Goal: Transaction & Acquisition: Book appointment/travel/reservation

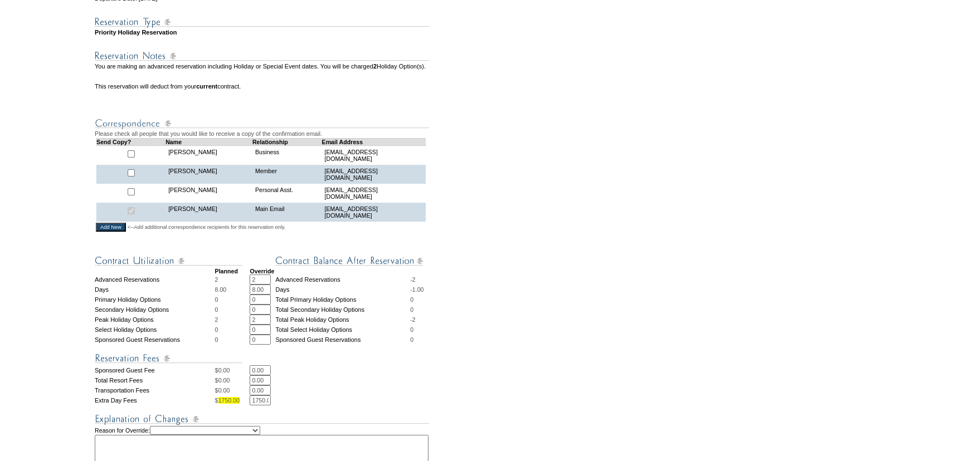
scroll to position [304, 0]
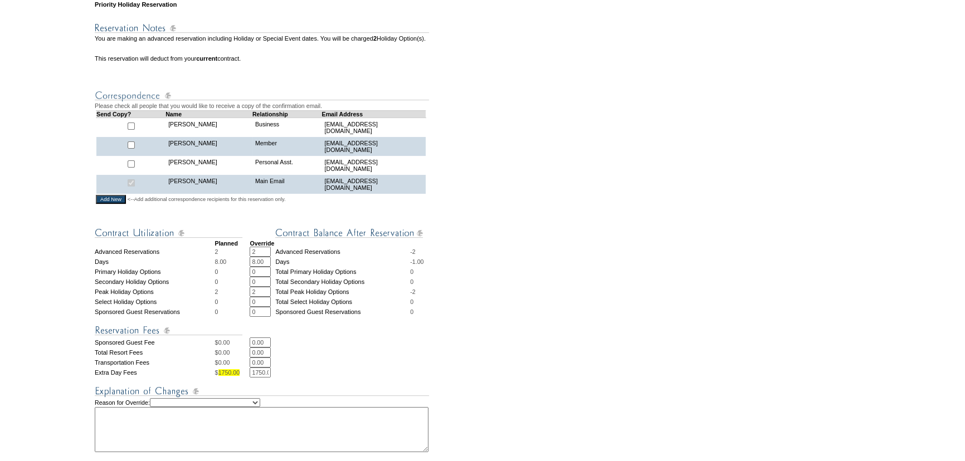
drag, startPoint x: 261, startPoint y: 270, endPoint x: 231, endPoint y: 267, distance: 30.3
click at [231, 257] on tr "Advanced Reservations 2 2 * * Advanced Reservations -2" at bounding box center [263, 252] width 336 height 10
type input "1"
click at [308, 257] on td "Advanced Reservations" at bounding box center [342, 252] width 135 height 10
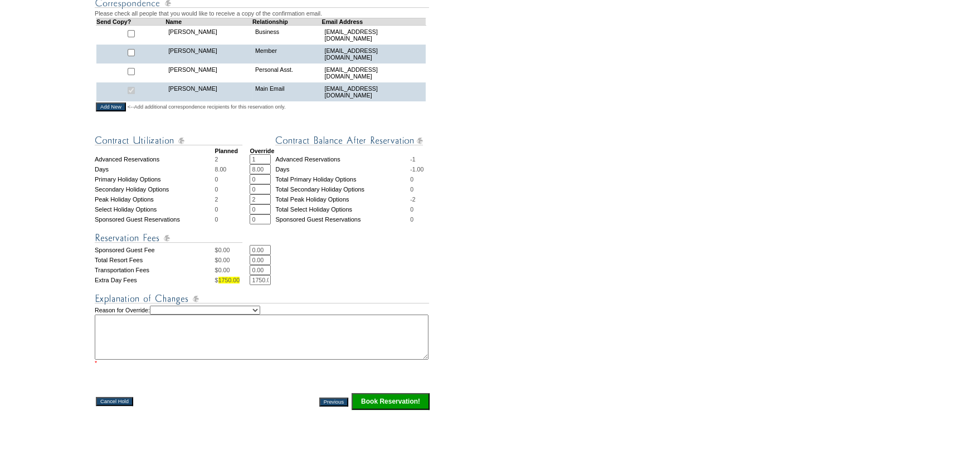
scroll to position [405, 0]
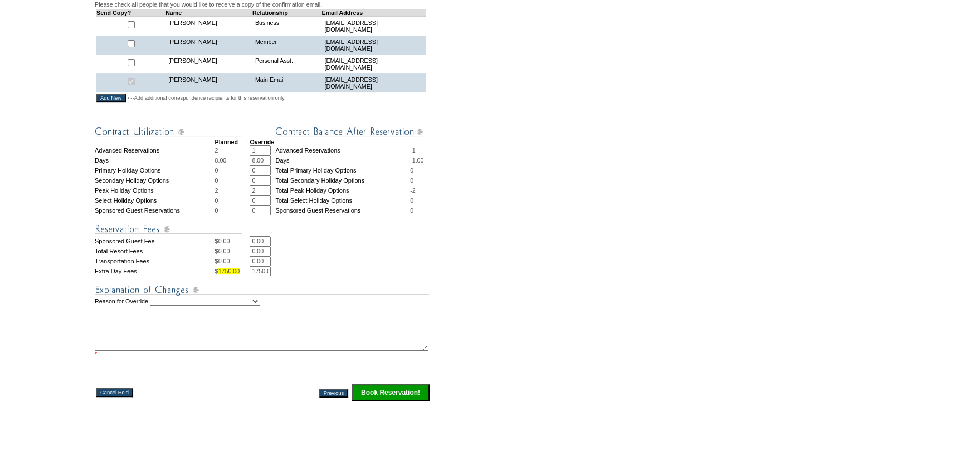
drag, startPoint x: 259, startPoint y: 208, endPoint x: 228, endPoint y: 206, distance: 30.7
click at [230, 196] on tr "Peak Holiday Options 2 2 * * Total Peak Holiday Options -2" at bounding box center [263, 191] width 336 height 10
type input "1"
click at [332, 236] on td at bounding box center [340, 226] width 181 height 21
click at [260, 306] on select "Creating Continuous Stay Days Rebooked After Cancellation Editing Occupant Expe…" at bounding box center [205, 301] width 110 height 9
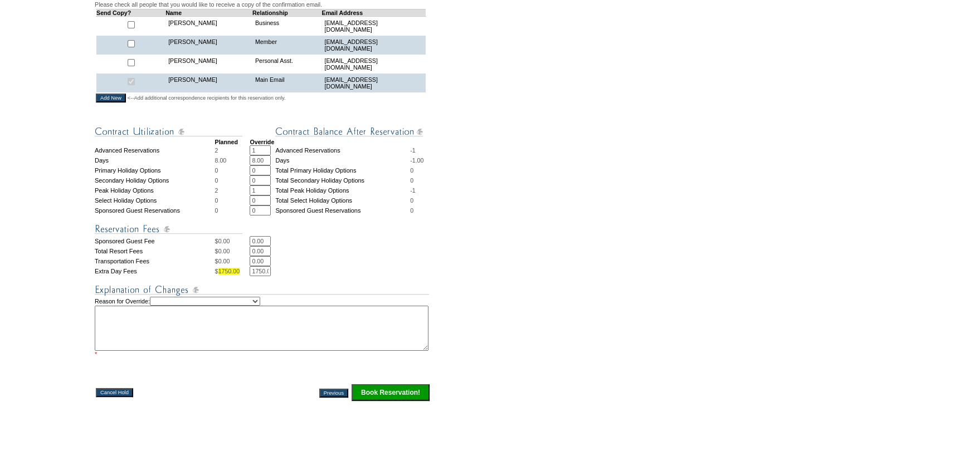
select select "1038"
click at [161, 306] on select "Creating Continuous Stay Days Rebooked After Cancellation Editing Occupant Expe…" at bounding box center [205, 301] width 110 height 9
click at [223, 343] on textarea at bounding box center [262, 328] width 334 height 45
type textarea "R"
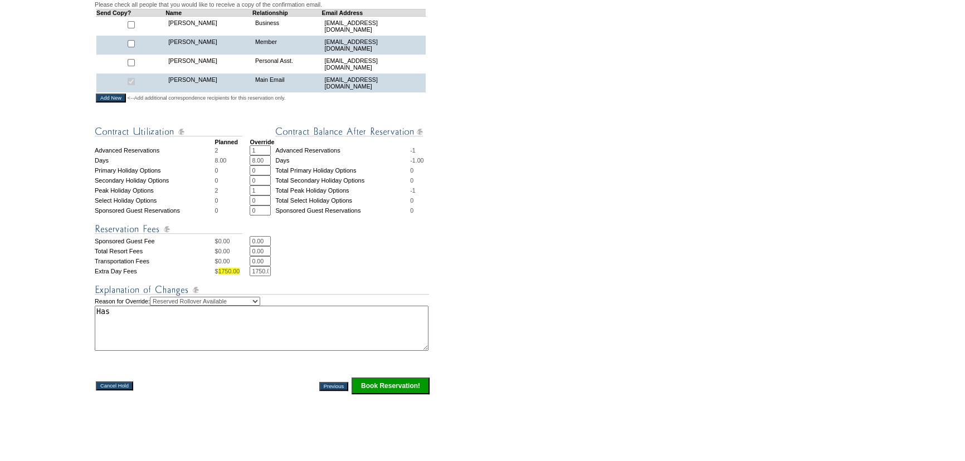
click at [207, 334] on textarea "Has" at bounding box center [262, 328] width 334 height 45
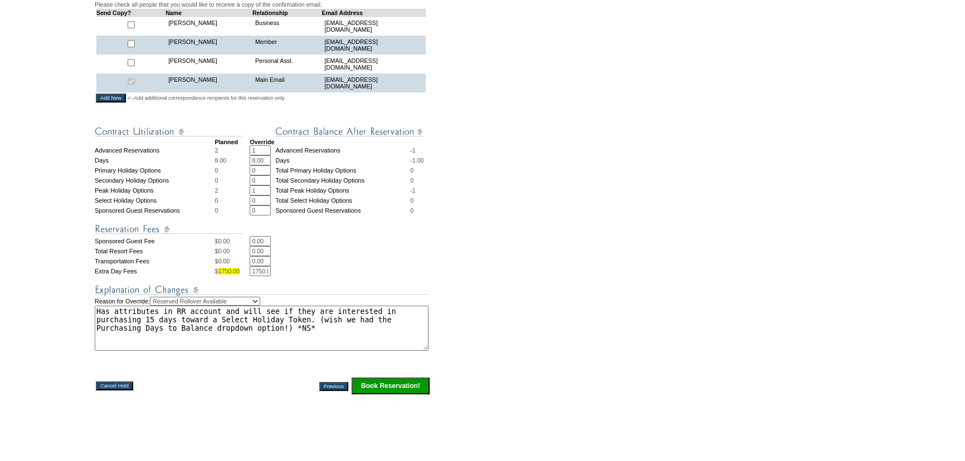
click at [305, 343] on textarea "Has attributes in RR account and will see if they are interested in purchasing …" at bounding box center [262, 328] width 334 height 45
click at [354, 351] on textarea "Has attributes in RR account and will see if they are interested in purchasing …" at bounding box center [262, 328] width 334 height 45
drag, startPoint x: 374, startPoint y: 340, endPoint x: 365, endPoint y: 340, distance: 9.5
click at [365, 340] on textarea "Has attributes in RR account and will see if they are interested in purchasing …" at bounding box center [262, 328] width 334 height 45
click at [378, 351] on textarea "Has attributes in RR account and will see if they are interested in purchasing …" at bounding box center [262, 328] width 334 height 45
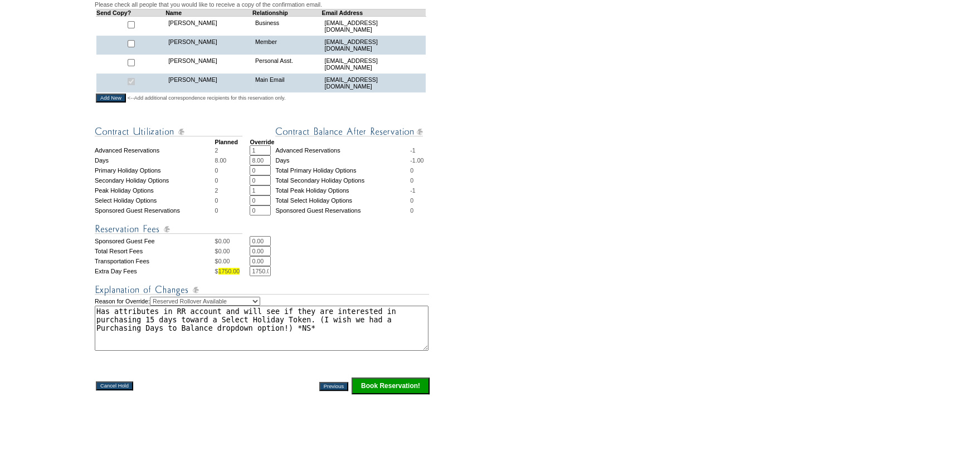
type textarea "Has attributes in RR account and will see if they are interested in purchasing …"
click at [381, 394] on input "Book Reservation!" at bounding box center [391, 386] width 78 height 17
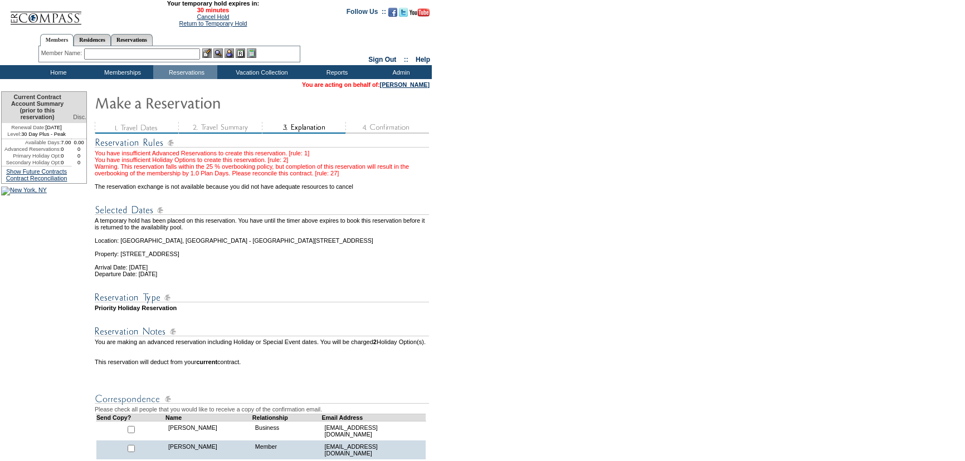
select select "1038"
click at [411, 85] on link "[PERSON_NAME]" at bounding box center [405, 84] width 50 height 7
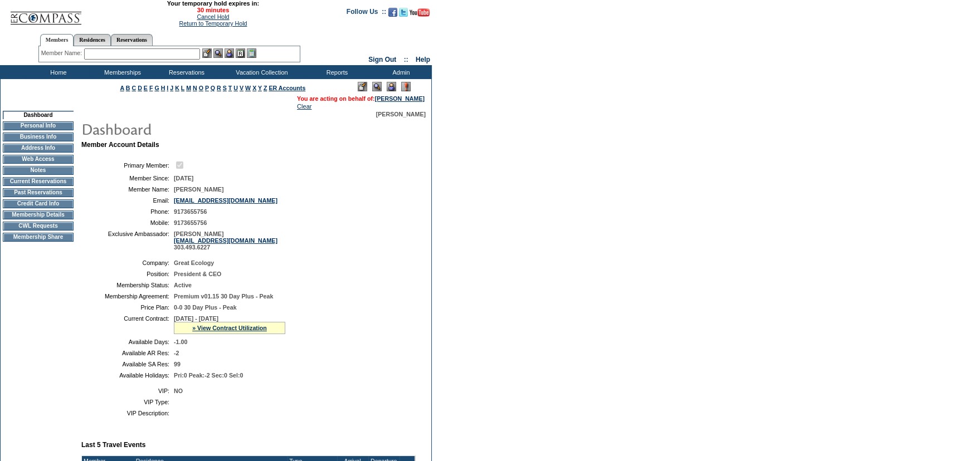
click at [36, 220] on td "Membership Details" at bounding box center [38, 215] width 71 height 9
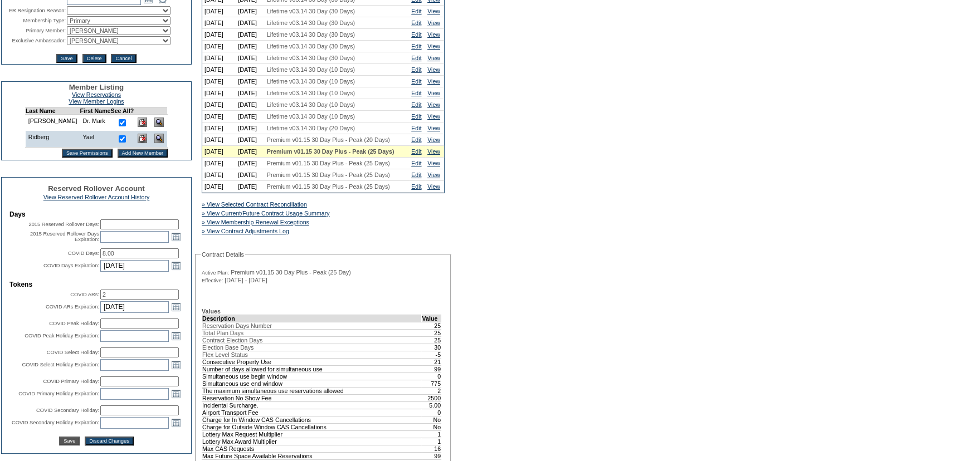
scroll to position [253, 0]
